Goal: Information Seeking & Learning: Find specific fact

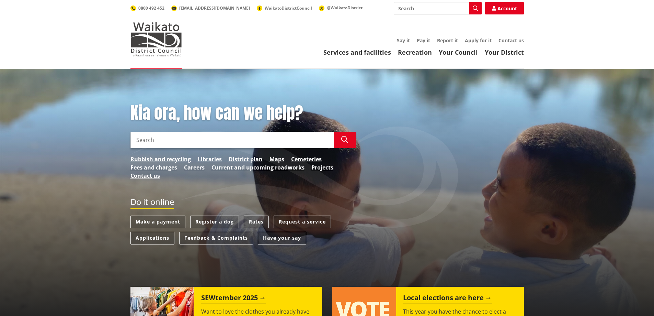
click at [155, 142] on input "Search" at bounding box center [232, 140] width 203 height 16
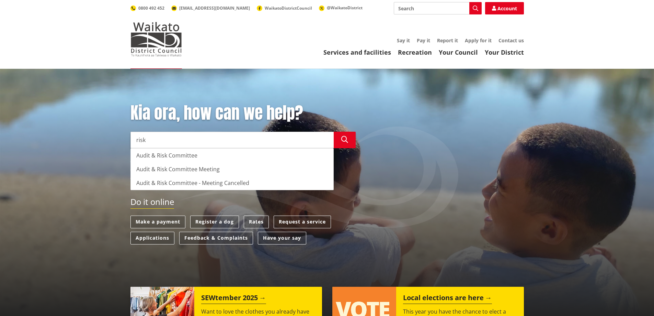
type input "risk"
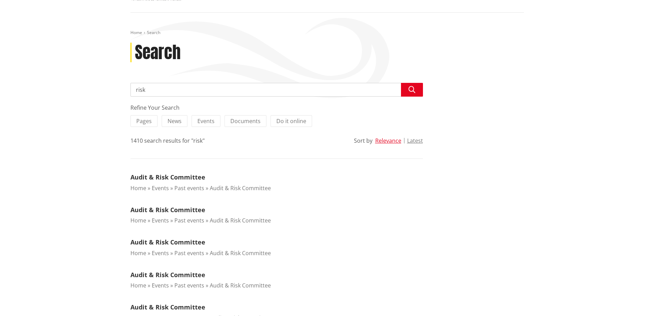
scroll to position [69, 0]
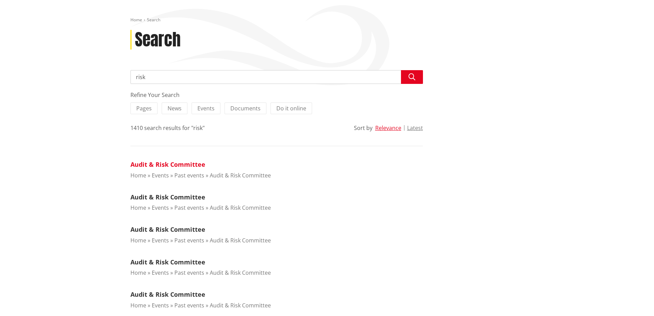
click at [174, 164] on link "Audit & Risk Committee" at bounding box center [168, 164] width 75 height 8
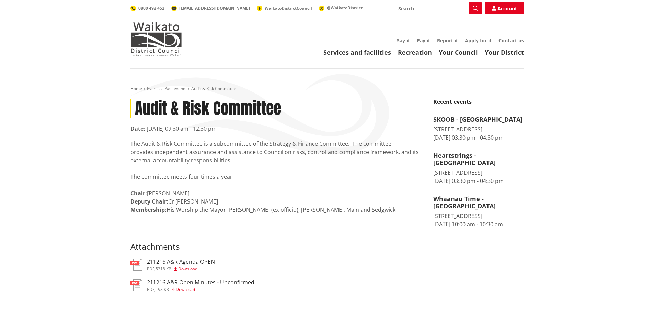
click at [418, 5] on input "Search" at bounding box center [438, 8] width 88 height 12
type input "risk appetite"
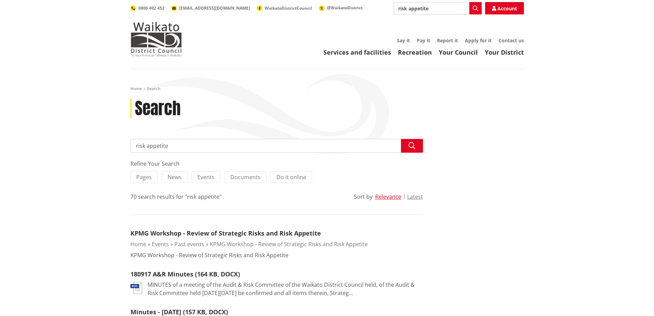
scroll to position [103, 0]
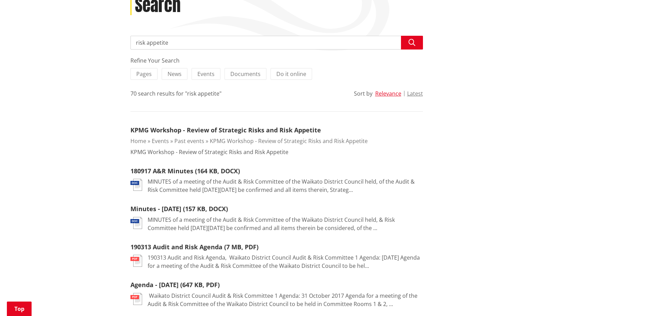
click at [252, 128] on link "KPMG Workshop - Review of Strategic Risks and Risk Appetite" at bounding box center [226, 130] width 191 height 8
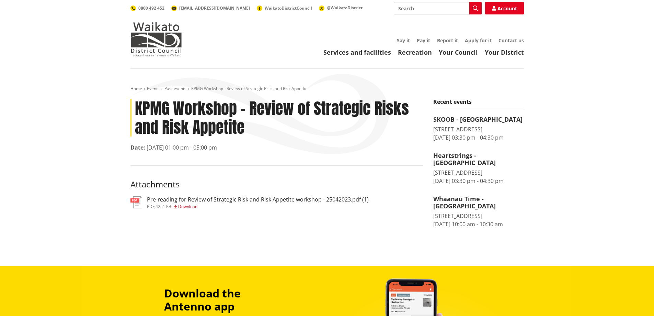
click at [159, 206] on span "4251 KB" at bounding box center [164, 206] width 16 height 6
